Goal: Information Seeking & Learning: Learn about a topic

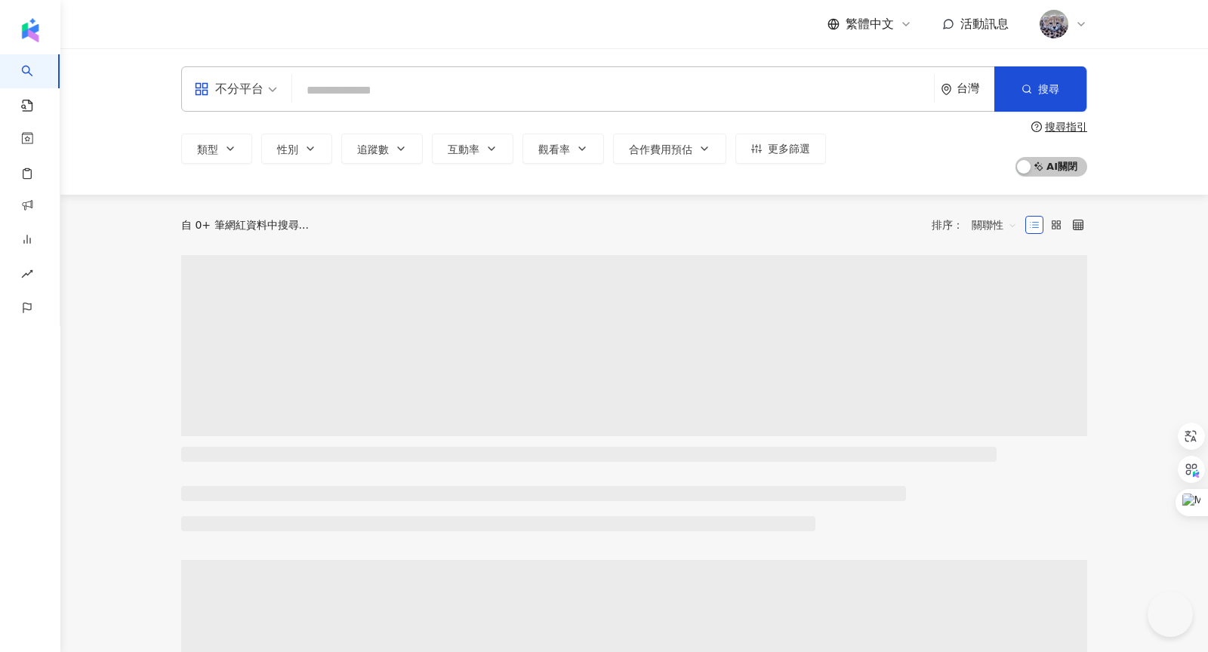
click at [349, 105] on div "不分平台 台灣 搜尋" at bounding box center [634, 88] width 906 height 45
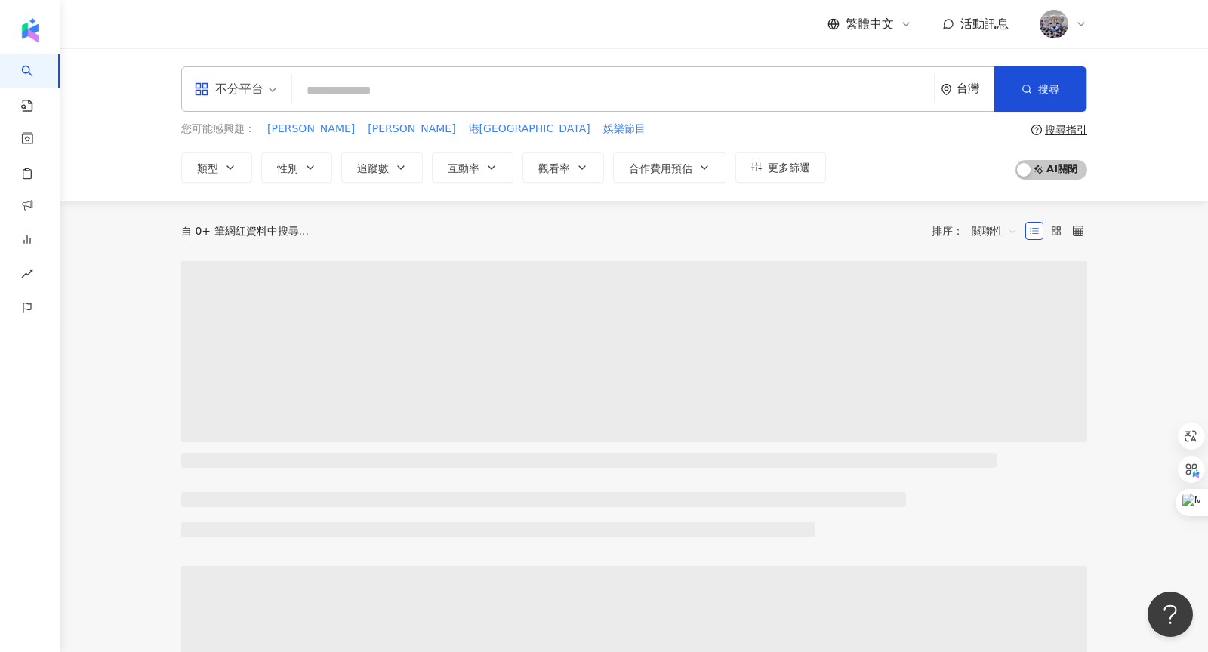
click at [306, 99] on input "search" at bounding box center [613, 90] width 630 height 29
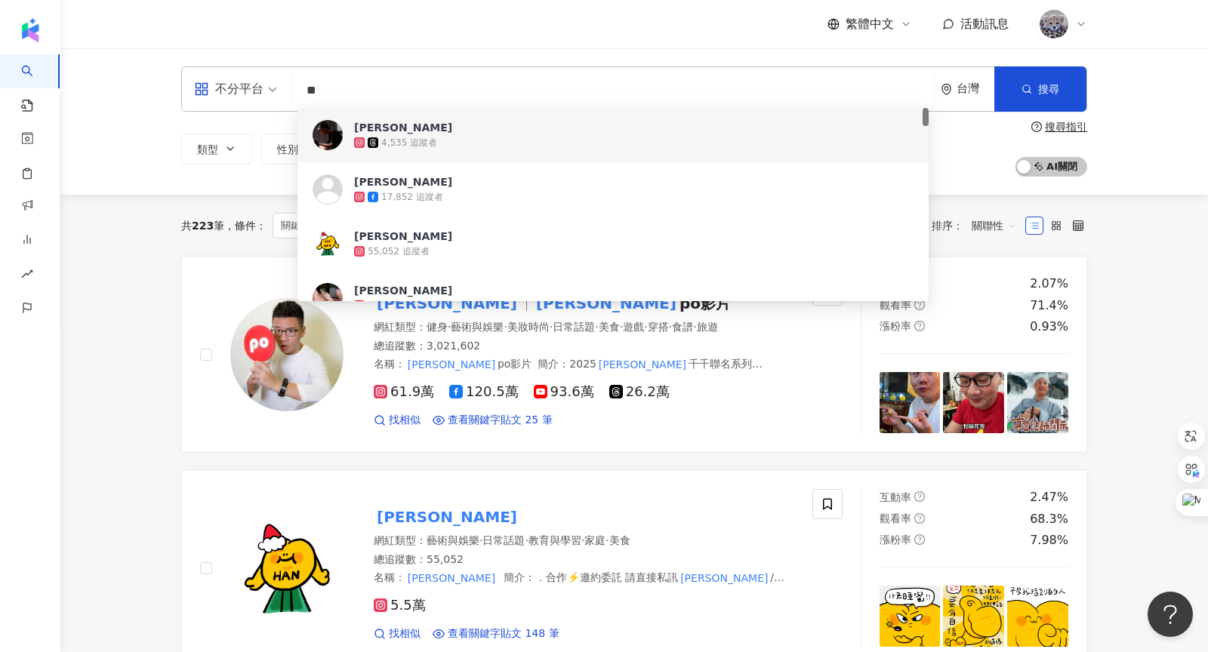
type input "**"
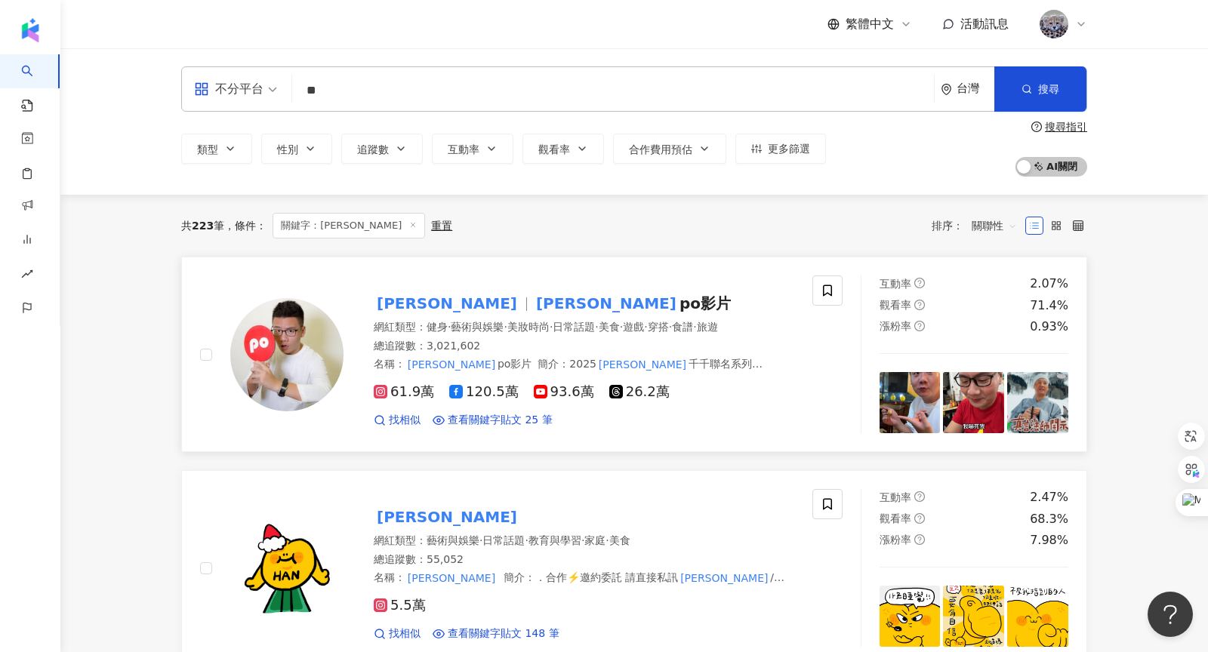
click at [533, 292] on mark "[PERSON_NAME]" at bounding box center [606, 304] width 147 height 24
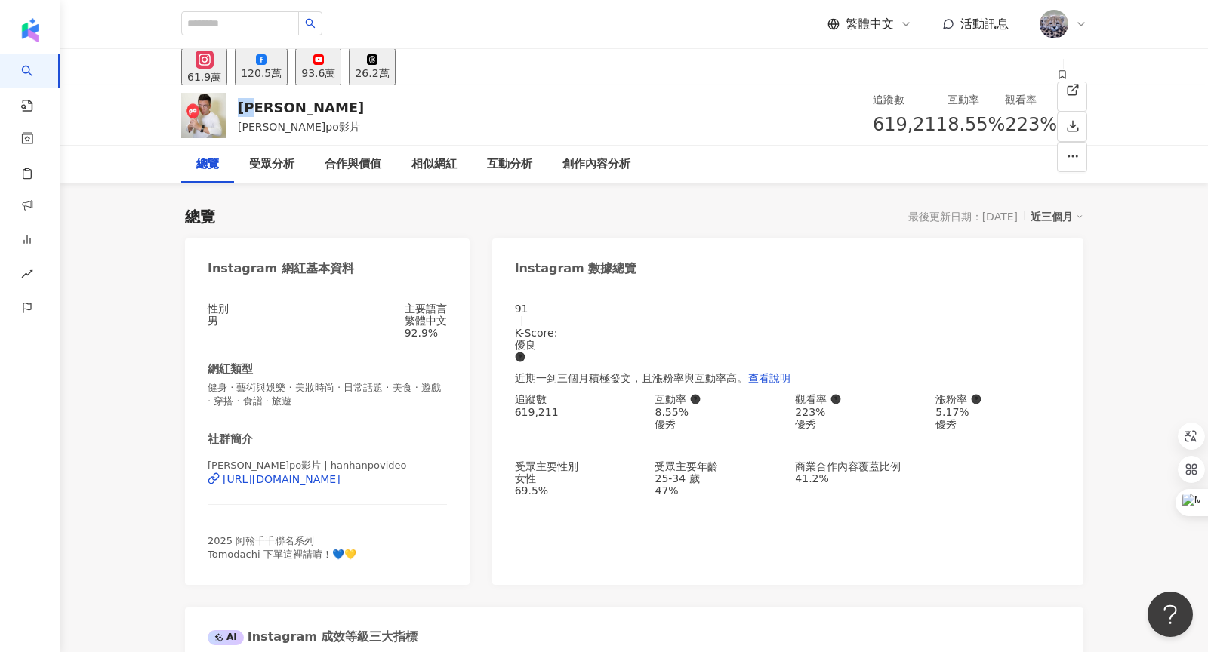
drag, startPoint x: 239, startPoint y: 103, endPoint x: 298, endPoint y: 96, distance: 59.3
click at [295, 102] on div "[PERSON_NAME]翰po影片 追蹤數 619,211 互動率 8.55% 觀看率 223%" at bounding box center [634, 115] width 967 height 60
copy div "[PERSON_NAME]"
click at [532, 132] on div "[PERSON_NAME]翰po影片 追蹤數 619,211 互動率 8.55% 觀看率 223%" at bounding box center [634, 115] width 967 height 60
drag, startPoint x: 709, startPoint y: 124, endPoint x: 760, endPoint y: 125, distance: 50.6
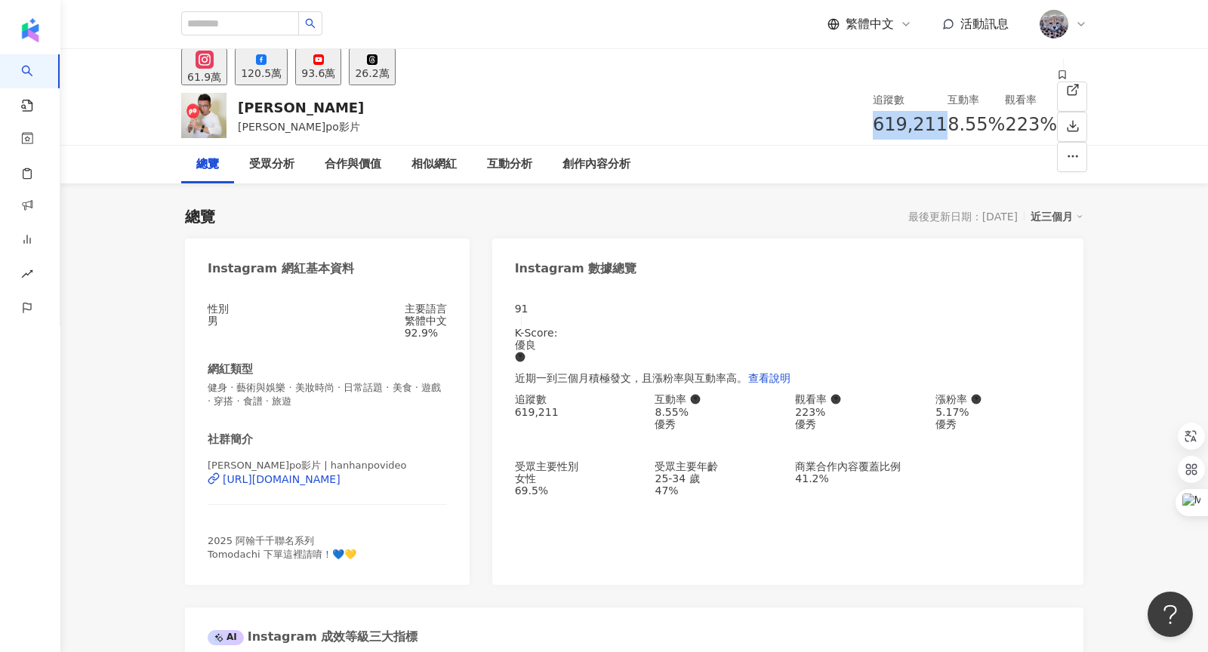
click at [873, 125] on div "619,211" at bounding box center [910, 125] width 75 height 29
copy span "619,211"
click at [741, 214] on div "總覽 最後更新日期：[DATE] 近三個月" at bounding box center [634, 216] width 899 height 21
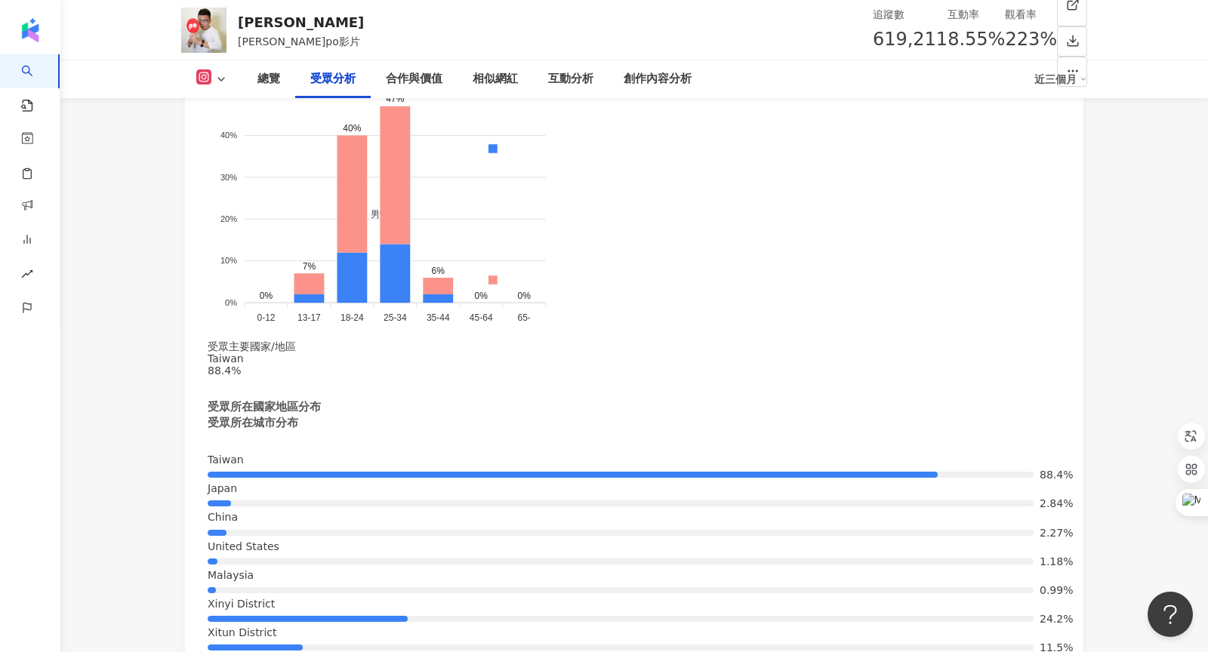
scroll to position [1634, 0]
